Goal: Transaction & Acquisition: Purchase product/service

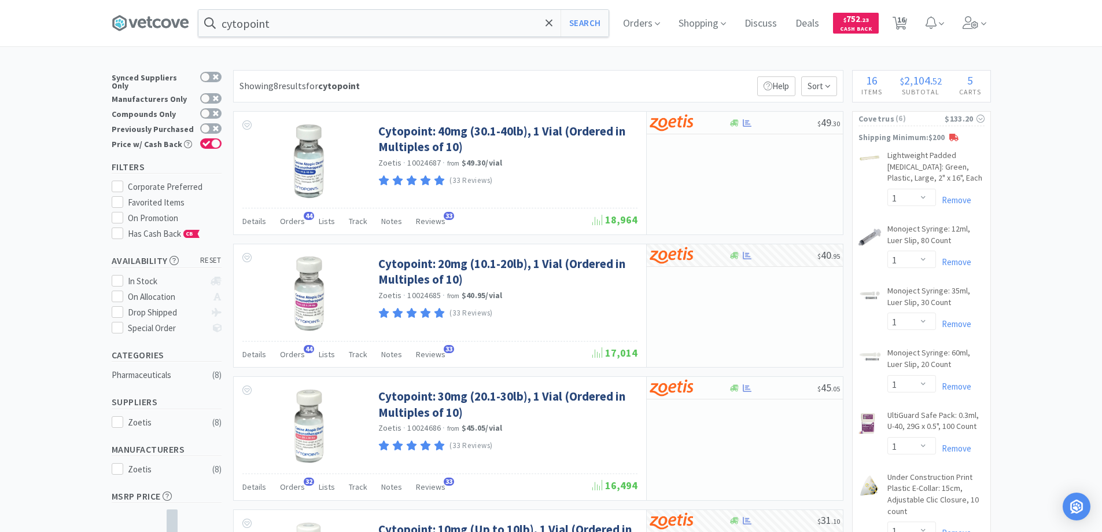
select select "1"
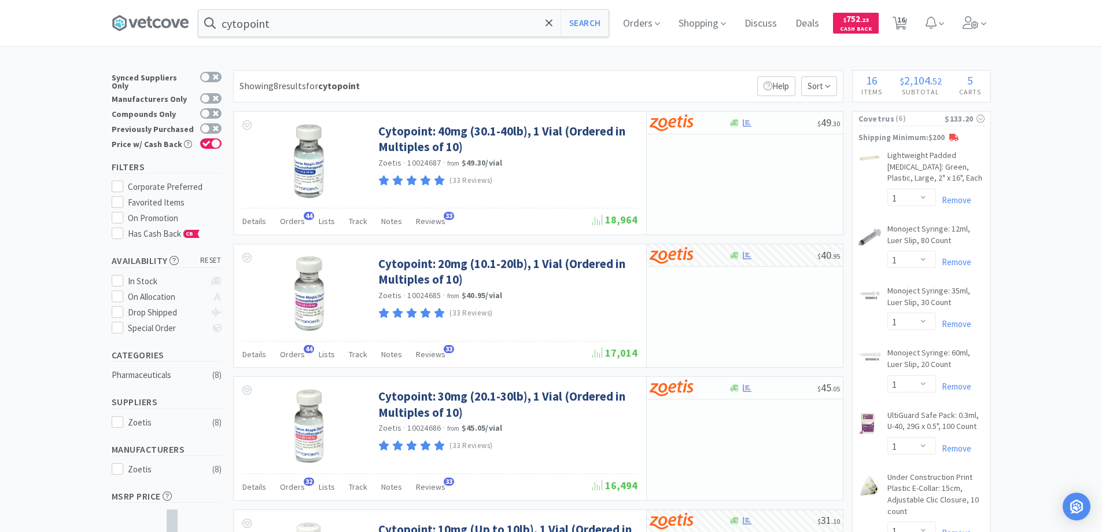
select select "1"
select select "6"
select select "4"
select select "1"
select select "2"
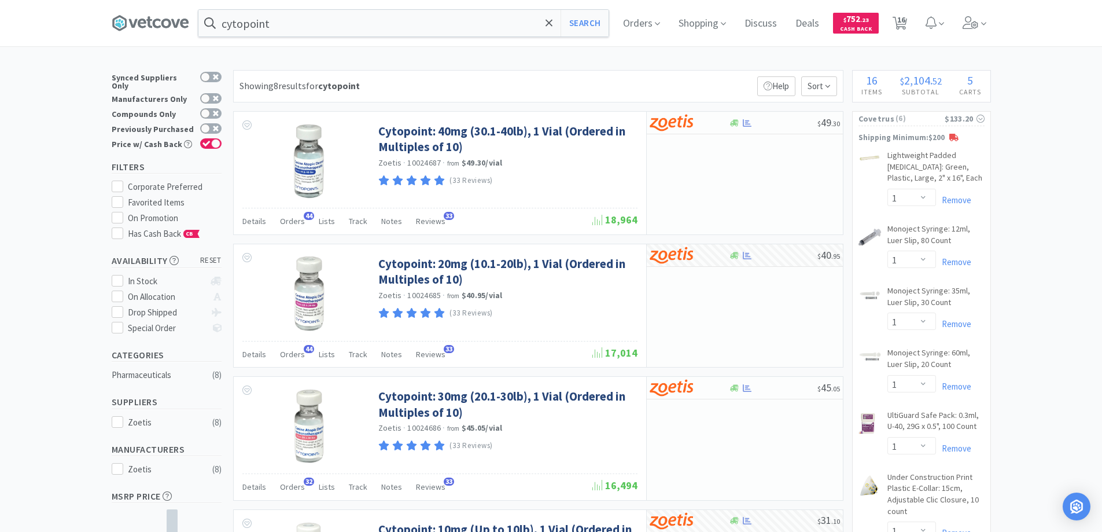
select select "1"
select select "2"
select select "1"
select select "10"
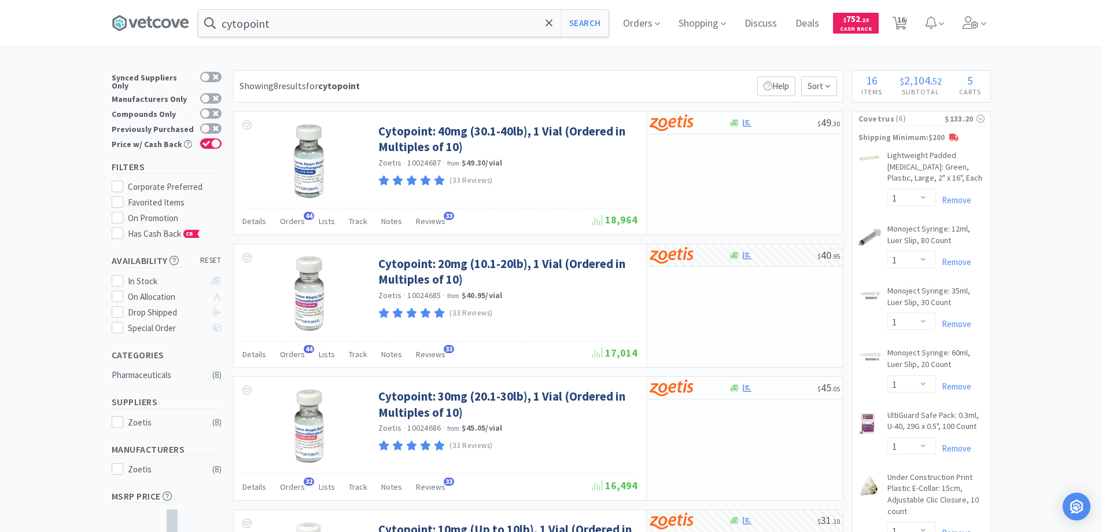
select select "1"
drag, startPoint x: 932, startPoint y: 468, endPoint x: 1110, endPoint y: 344, distance: 217.5
click at [932, 468] on div "UltiGuard Safe Pack: 0.3ml, U-40, 29G x 0.5", 100 Count CB Enter Quantity 1 2 3…" at bounding box center [922, 441] width 138 height 62
